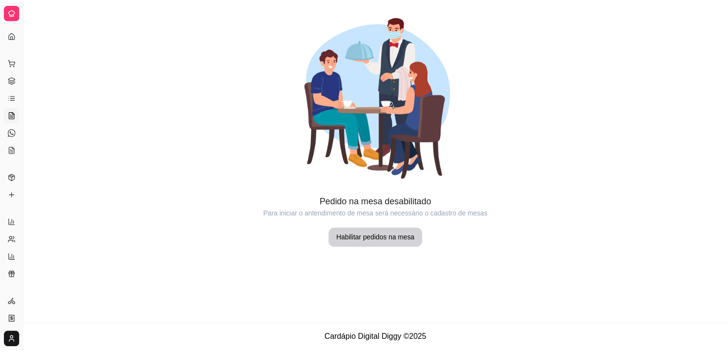
scroll to position [14, 0]
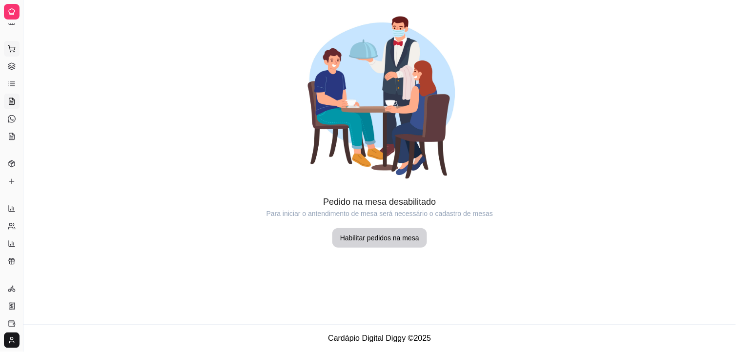
click at [12, 55] on button "Pedidos balcão (PDV)" at bounding box center [12, 49] width 16 height 16
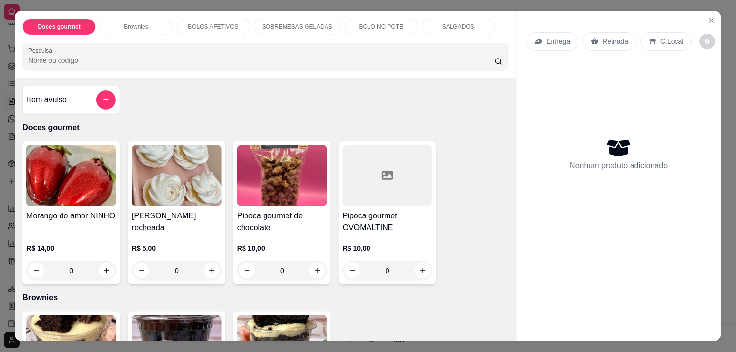
click at [3, 50] on div "Doces gourmet Brownies BOLOS AFETIVOS SOBREMESAS GELADAS BOLO NO POTE SALGADOS …" at bounding box center [368, 176] width 736 height 352
click at [710, 17] on icon "Close" at bounding box center [711, 21] width 8 height 8
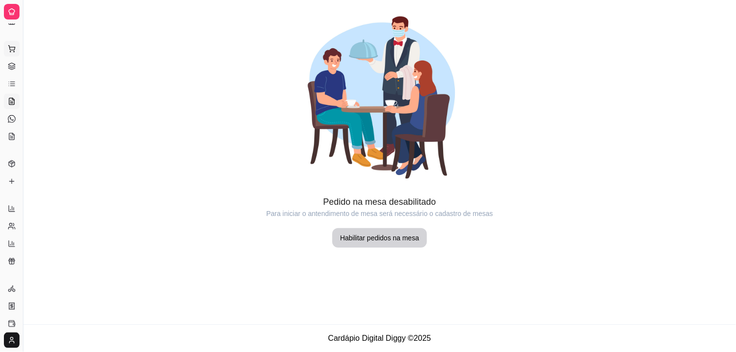
click at [12, 50] on icon at bounding box center [11, 47] width 6 height 4
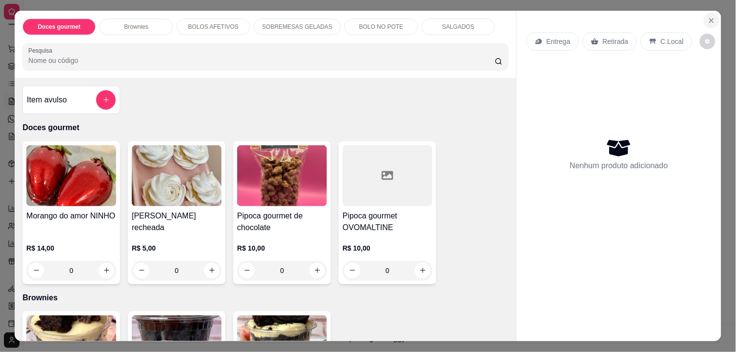
click at [710, 20] on button "Close" at bounding box center [711, 21] width 16 height 16
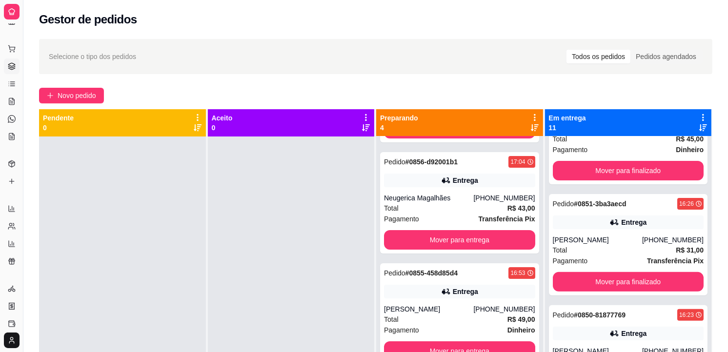
scroll to position [325, 0]
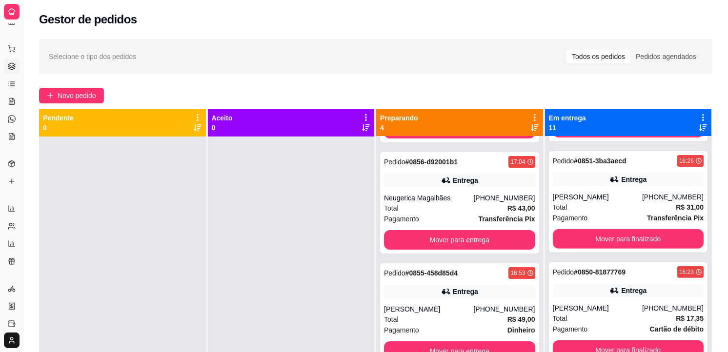
click at [720, 265] on div "Selecione o tipo dos pedidos Todos os pedidos Pedidos agendados Novo pedido Pen…" at bounding box center [375, 253] width 704 height 440
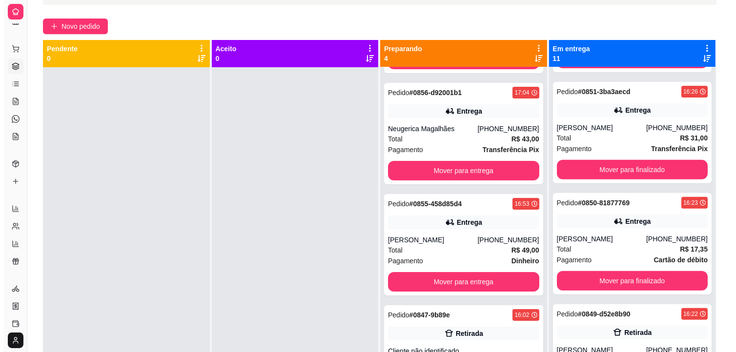
scroll to position [149, 0]
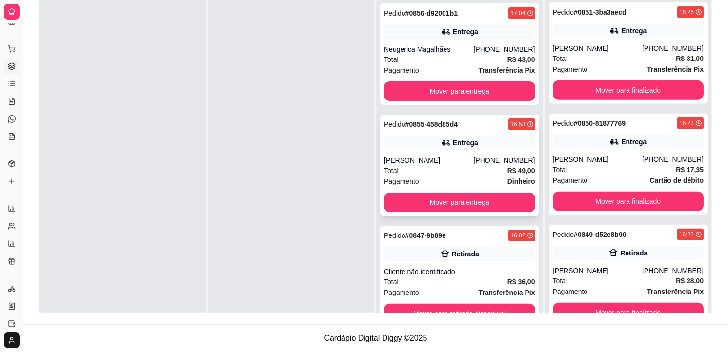
click at [467, 157] on div "[PERSON_NAME]" at bounding box center [428, 161] width 89 height 10
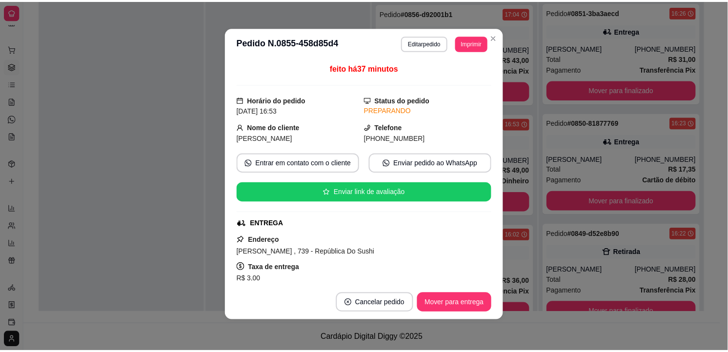
scroll to position [0, 0]
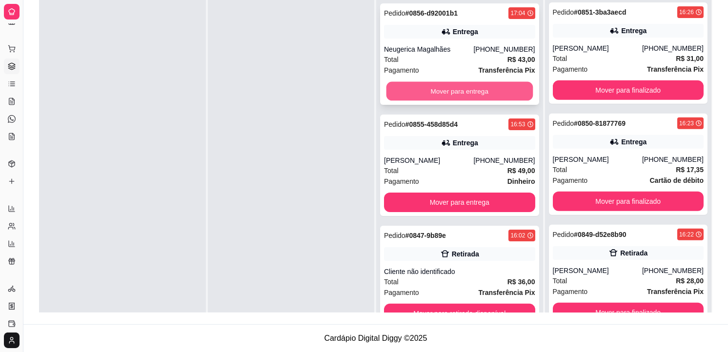
click at [428, 93] on button "Mover para entrega" at bounding box center [459, 91] width 146 height 19
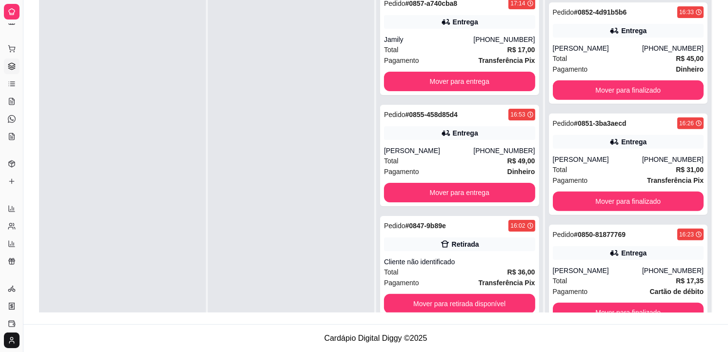
scroll to position [436, 0]
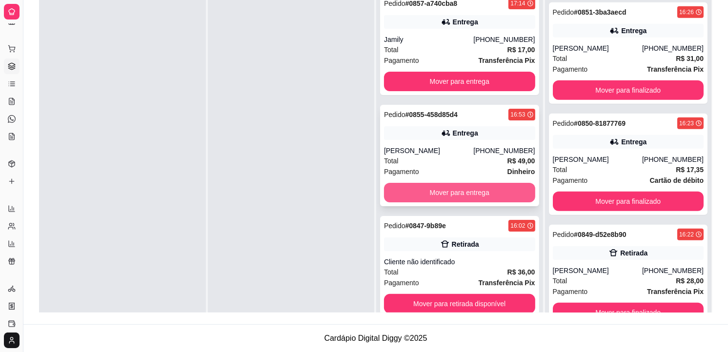
click at [445, 192] on button "Mover para entrega" at bounding box center [459, 193] width 151 height 20
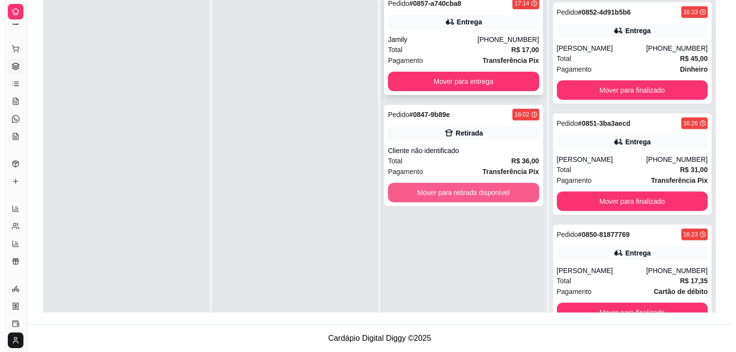
scroll to position [547, 0]
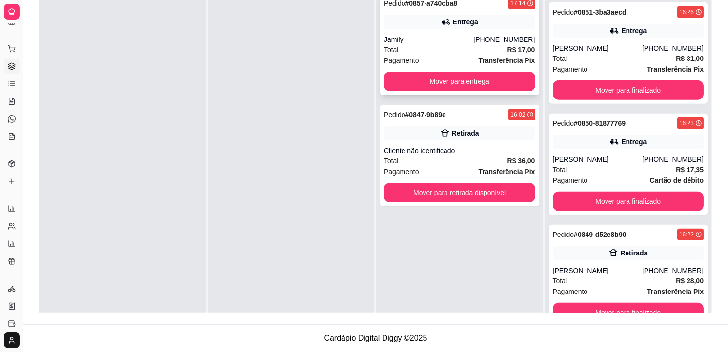
click at [446, 54] on div "Total R$ 17,00" at bounding box center [459, 49] width 151 height 11
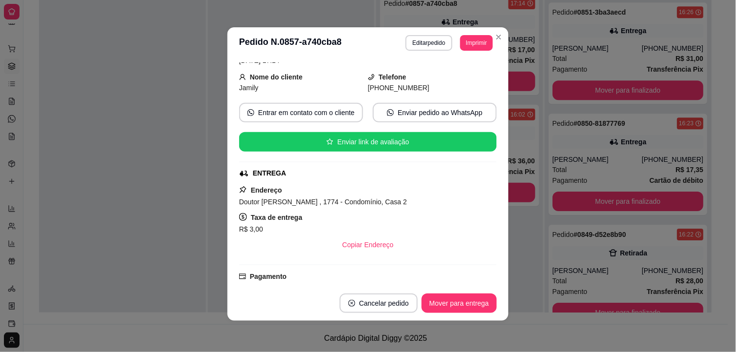
scroll to position [0, 0]
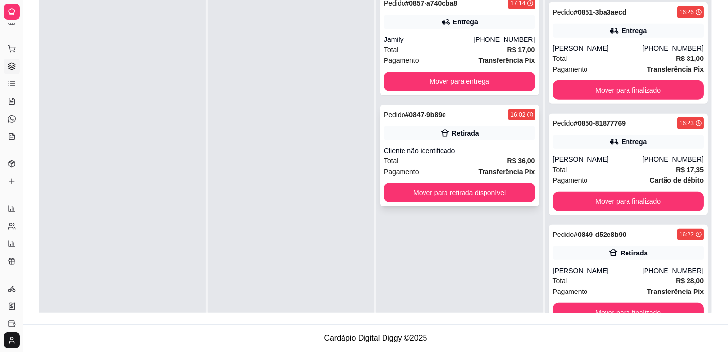
click at [461, 168] on div "Pagamento Transferência Pix" at bounding box center [459, 171] width 151 height 11
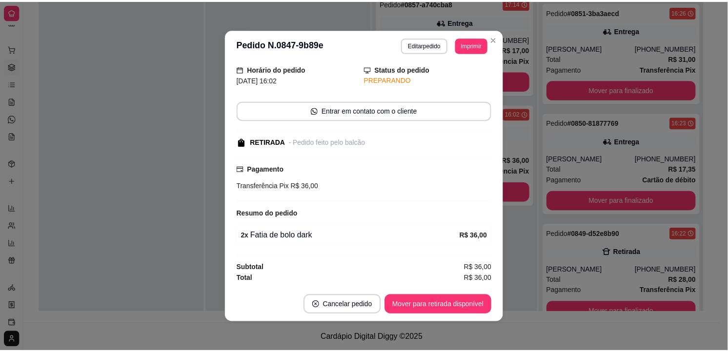
scroll to position [2, 0]
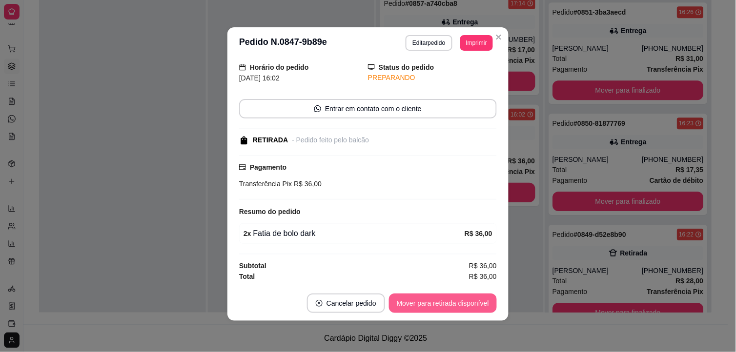
click at [455, 302] on button "Mover para retirada disponível" at bounding box center [443, 304] width 108 height 20
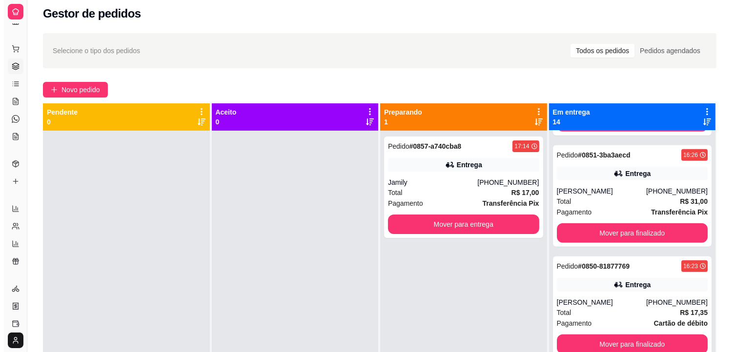
scroll to position [0, 0]
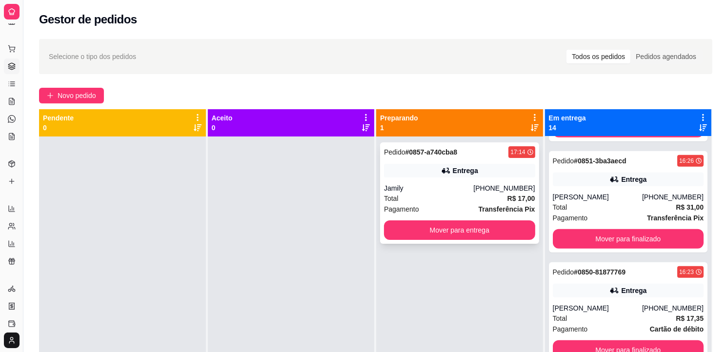
click at [444, 183] on div "Jamily" at bounding box center [428, 188] width 89 height 10
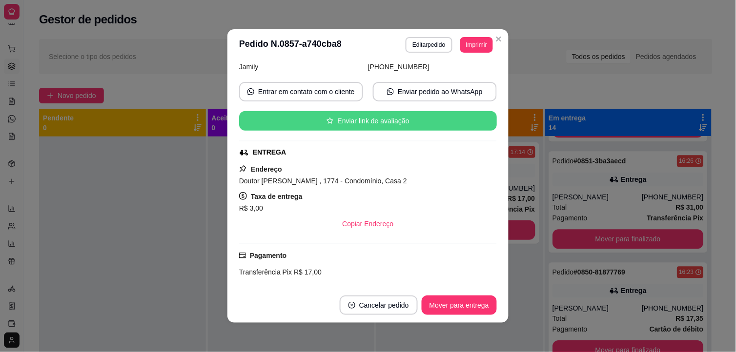
scroll to position [108, 0]
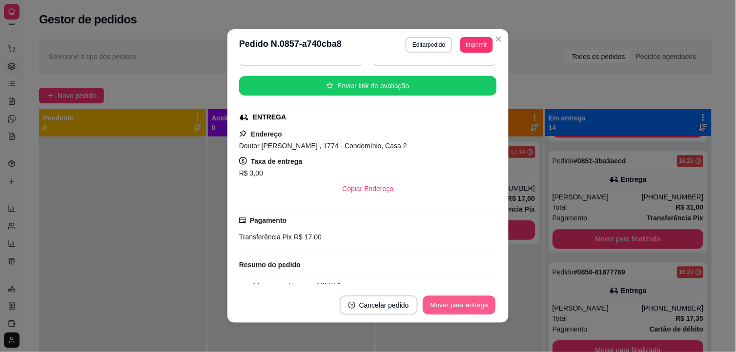
click at [458, 308] on button "Mover para entrega" at bounding box center [458, 305] width 73 height 19
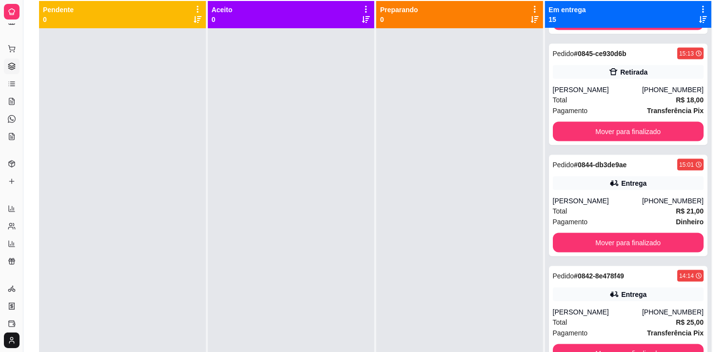
click at [14, 33] on div "Dia a dia" at bounding box center [11, 33] width 15 height 16
click at [10, 8] on icon at bounding box center [12, 12] width 8 height 8
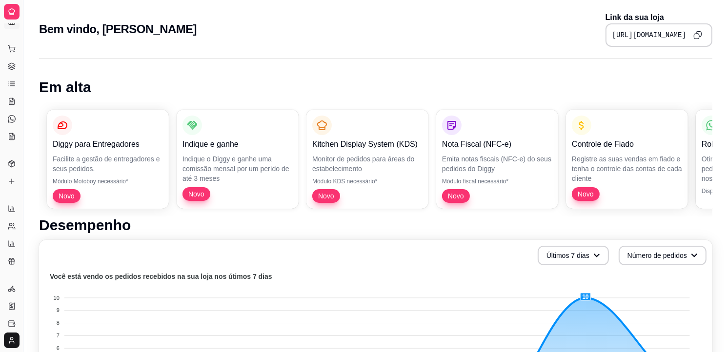
click at [10, 25] on div "Dia a dia" at bounding box center [11, 33] width 15 height 16
click at [11, 28] on div "Dia a dia" at bounding box center [11, 33] width 15 height 16
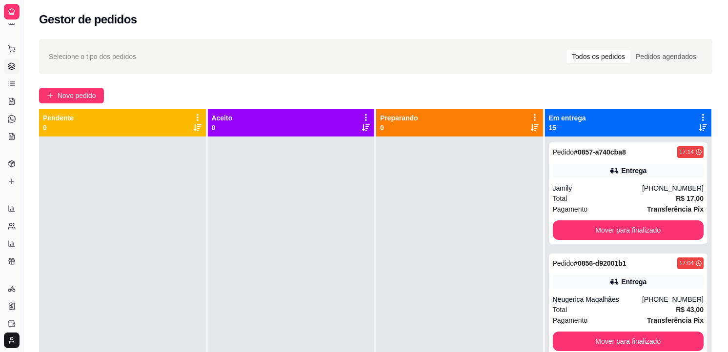
scroll to position [108, 0]
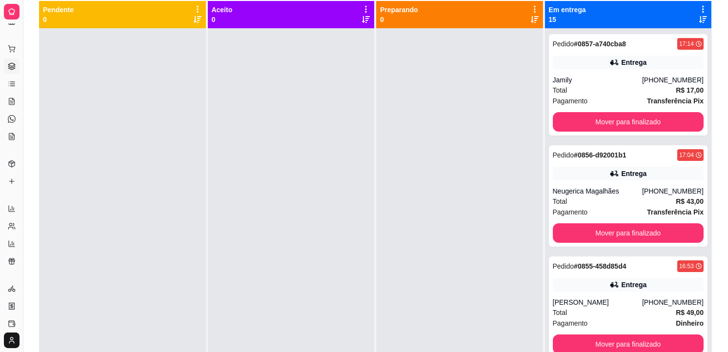
click at [44, 21] on p "0" at bounding box center [58, 20] width 31 height 10
drag, startPoint x: 44, startPoint y: 21, endPoint x: 37, endPoint y: 85, distance: 64.3
click at [37, 85] on div "Selecione o tipo dos pedidos Todos os pedidos Pedidos agendados Novo pedido Pen…" at bounding box center [375, 145] width 704 height 440
drag, startPoint x: 508, startPoint y: 132, endPoint x: 511, endPoint y: 148, distance: 16.0
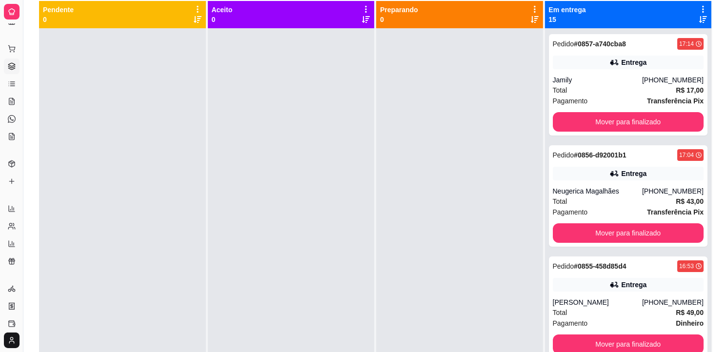
click at [511, 148] on div at bounding box center [459, 204] width 167 height 352
drag, startPoint x: 514, startPoint y: 199, endPoint x: 518, endPoint y: 216, distance: 17.5
click at [518, 216] on div at bounding box center [459, 204] width 167 height 352
click at [13, 64] on icon at bounding box center [12, 66] width 8 height 8
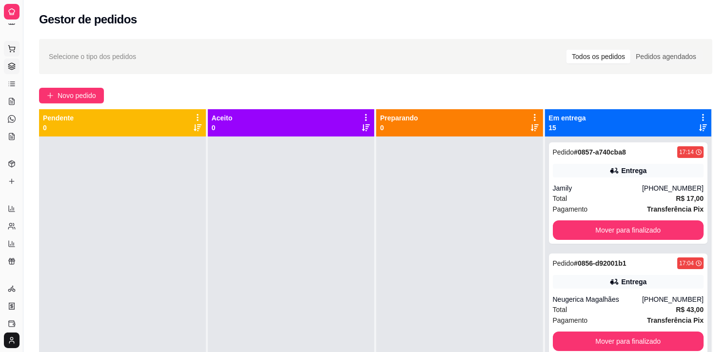
click at [9, 47] on icon at bounding box center [12, 49] width 8 height 8
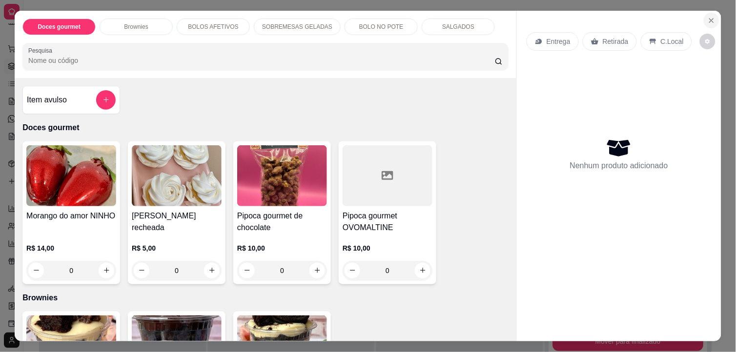
click at [709, 19] on icon "Close" at bounding box center [711, 21] width 4 height 4
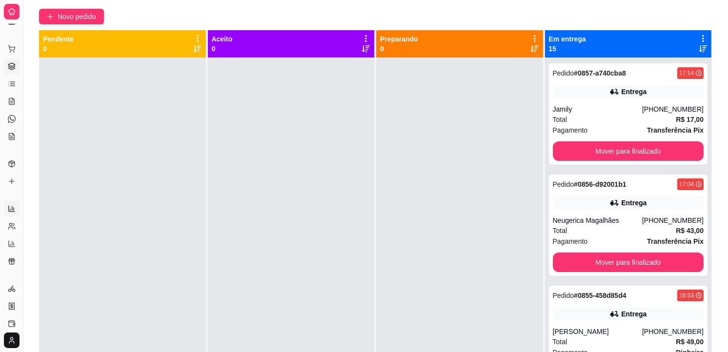
scroll to position [108, 0]
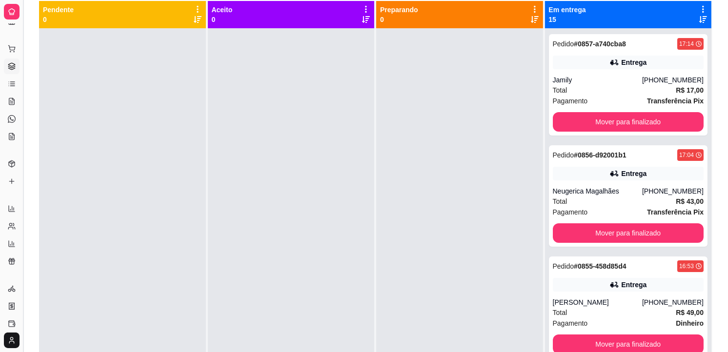
drag, startPoint x: 21, startPoint y: 39, endPoint x: 23, endPoint y: 61, distance: 22.6
click at [23, 61] on button "Toggle Sidebar" at bounding box center [23, 176] width 8 height 352
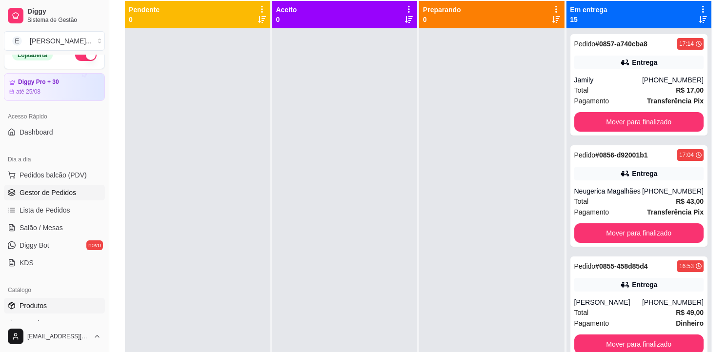
click at [31, 308] on span "Produtos" at bounding box center [33, 306] width 27 height 10
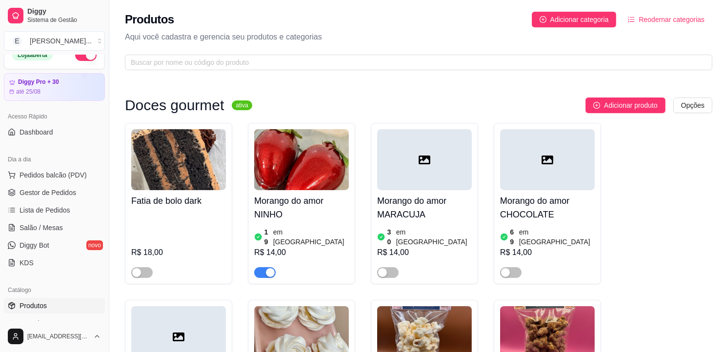
click at [452, 272] on div "Morango do amor MARACUJA 30 em estoque R$ 14,00" at bounding box center [424, 203] width 107 height 161
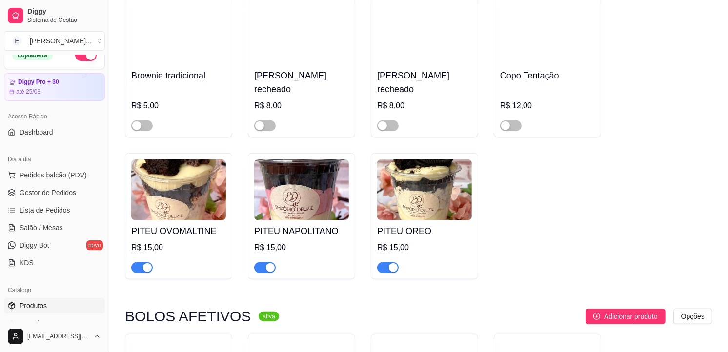
scroll to position [921, 0]
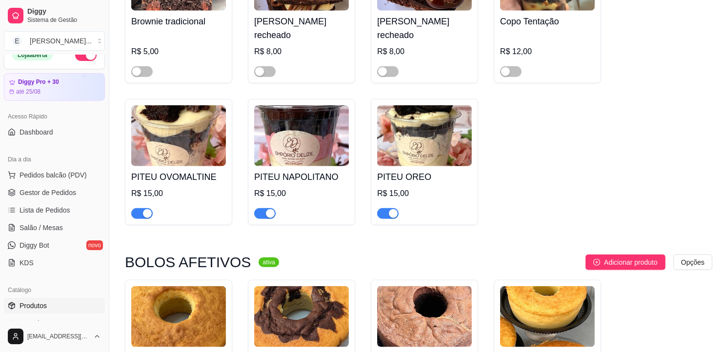
click at [259, 208] on span "button" at bounding box center [264, 213] width 21 height 11
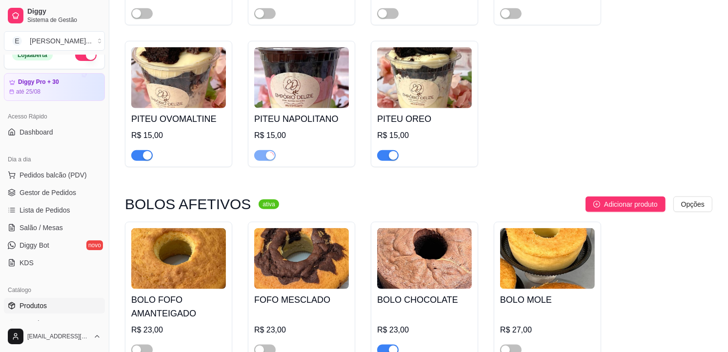
scroll to position [1030, 0]
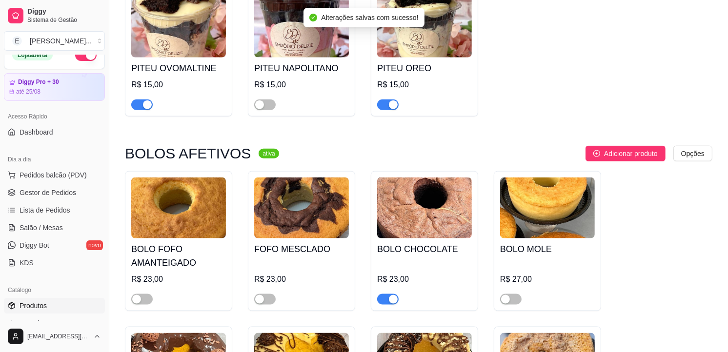
click at [383, 294] on span "button" at bounding box center [387, 299] width 21 height 11
click at [39, 190] on span "Gestor de Pedidos" at bounding box center [48, 193] width 57 height 10
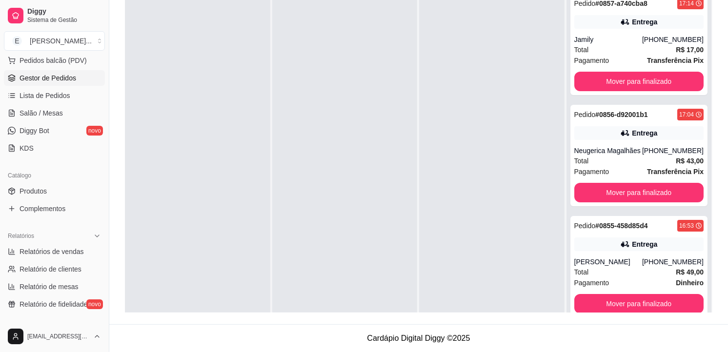
scroll to position [24, 0]
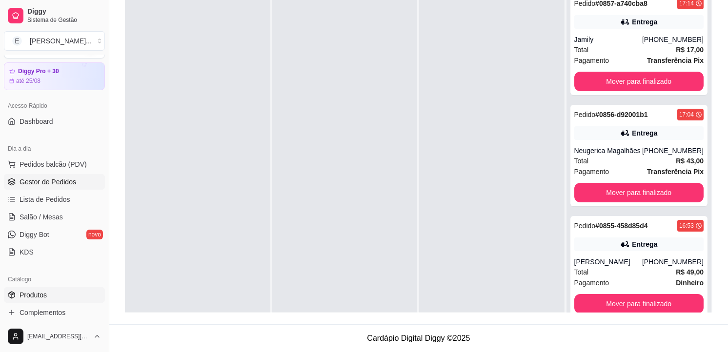
click at [51, 293] on link "Produtos" at bounding box center [54, 295] width 101 height 16
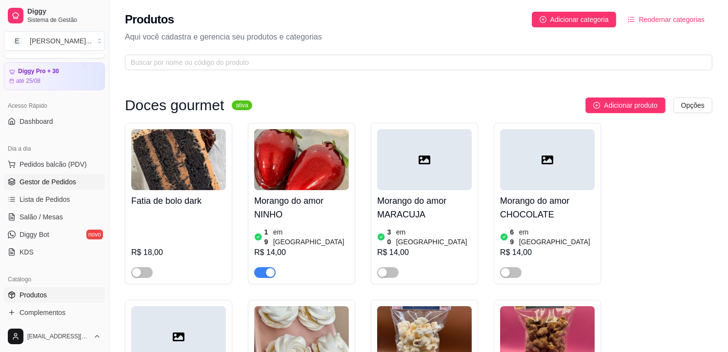
click at [45, 183] on span "Gestor de Pedidos" at bounding box center [48, 182] width 57 height 10
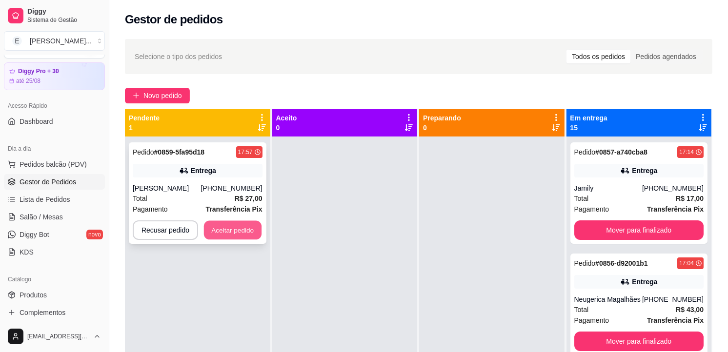
click at [206, 225] on button "Aceitar pedido" at bounding box center [233, 230] width 58 height 19
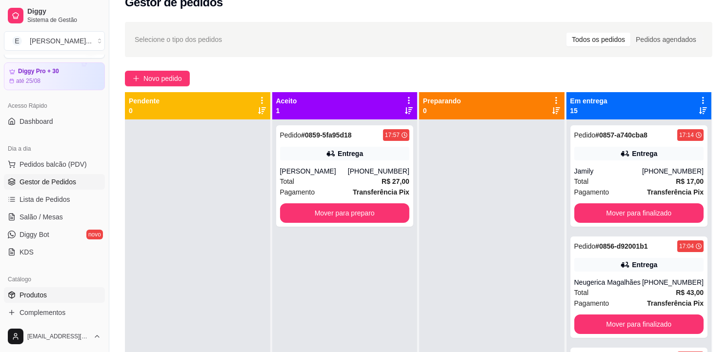
scroll to position [54, 0]
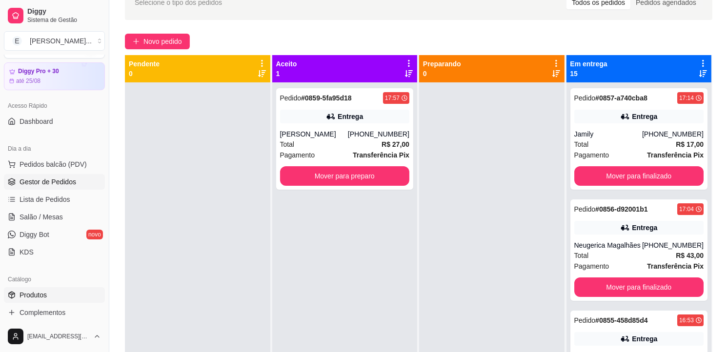
click at [30, 291] on span "Produtos" at bounding box center [33, 295] width 27 height 10
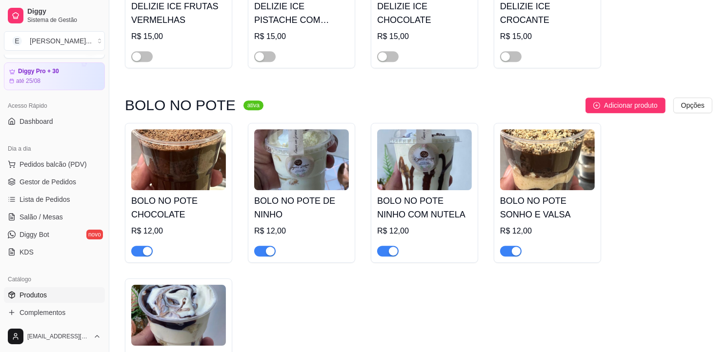
scroll to position [2602, 0]
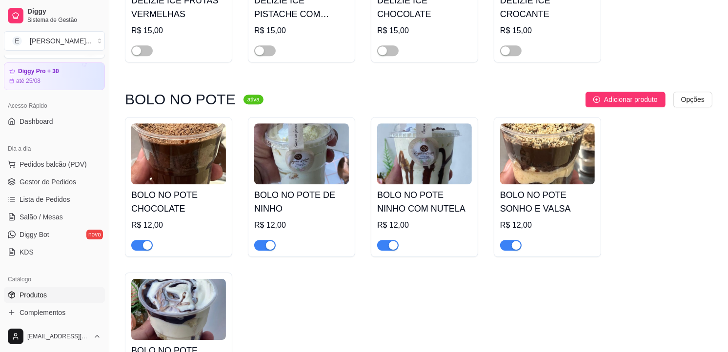
click at [384, 240] on span "button" at bounding box center [387, 245] width 21 height 11
click at [271, 241] on div "button" at bounding box center [270, 245] width 9 height 9
click at [47, 179] on span "Gestor de Pedidos" at bounding box center [48, 182] width 57 height 10
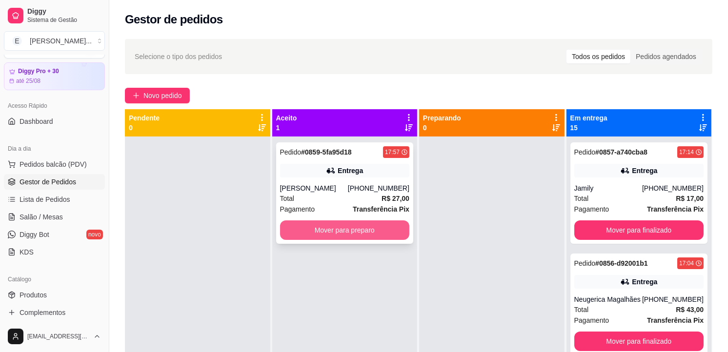
click at [315, 229] on button "Mover para preparo" at bounding box center [345, 231] width 130 height 20
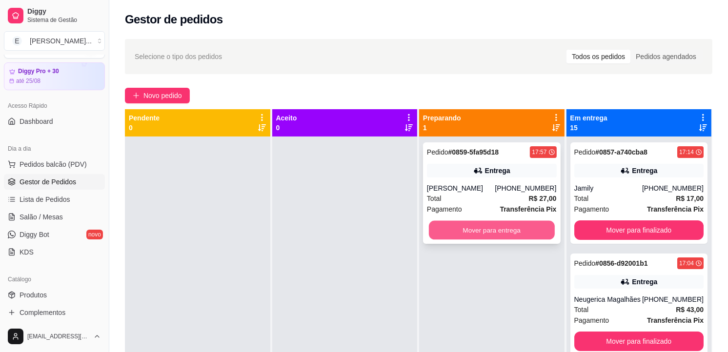
click at [509, 232] on button "Mover para entrega" at bounding box center [492, 230] width 126 height 19
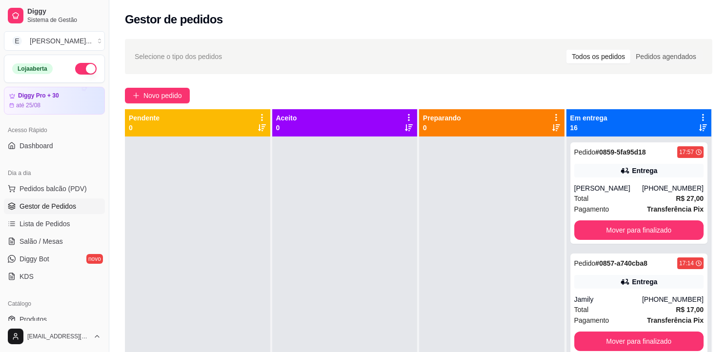
click at [75, 72] on button "button" at bounding box center [85, 69] width 21 height 12
